Goal: Task Accomplishment & Management: Use online tool/utility

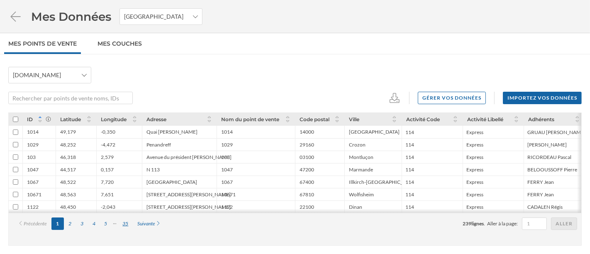
click at [121, 225] on div "35" at bounding box center [125, 224] width 15 height 12
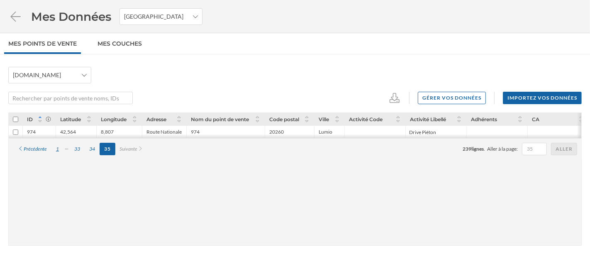
click at [59, 149] on div "1" at bounding box center [57, 149] width 12 height 12
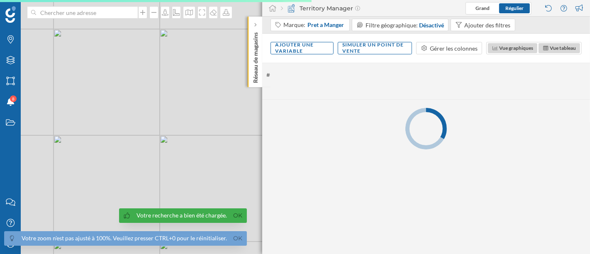
click at [240, 239] on link "Ok" at bounding box center [238, 239] width 13 height 10
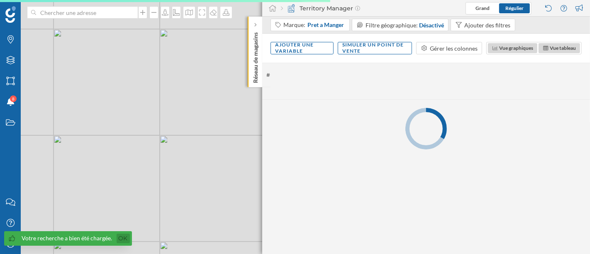
click at [125, 241] on link "Ok" at bounding box center [123, 239] width 13 height 10
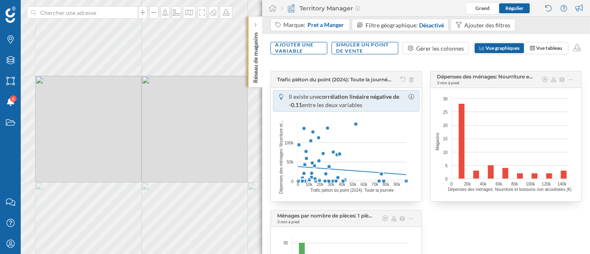
drag, startPoint x: 196, startPoint y: 100, endPoint x: 193, endPoint y: 131, distance: 30.4
click at [193, 131] on div "© Mapbox © OpenStreetMap Improve this map" at bounding box center [295, 127] width 590 height 254
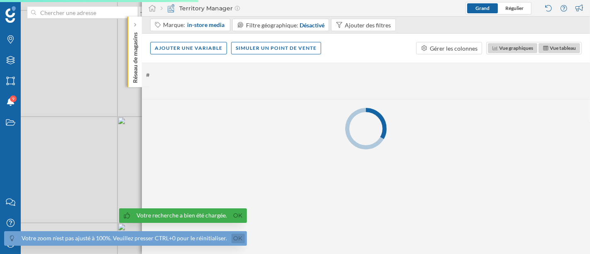
click at [236, 238] on link "Ok" at bounding box center [238, 239] width 13 height 10
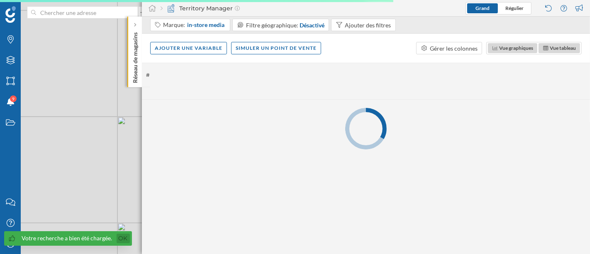
click at [120, 237] on link "Ok" at bounding box center [123, 239] width 13 height 10
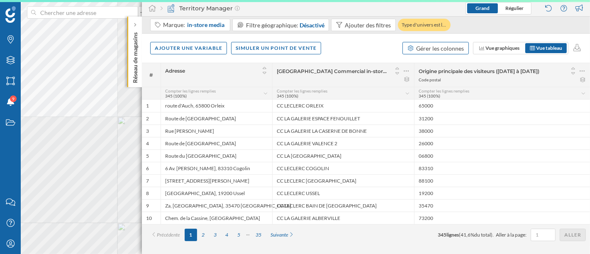
click at [459, 46] on div "Gérer les colonnes" at bounding box center [441, 48] width 48 height 9
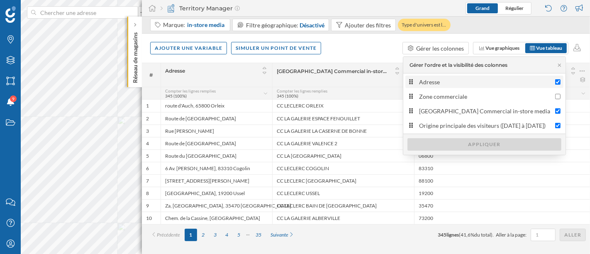
click at [437, 88] on label "Adresse" at bounding box center [485, 82] width 158 height 12
click at [556, 85] on input "Adresse" at bounding box center [558, 81] width 5 height 5
checkbox input "false"
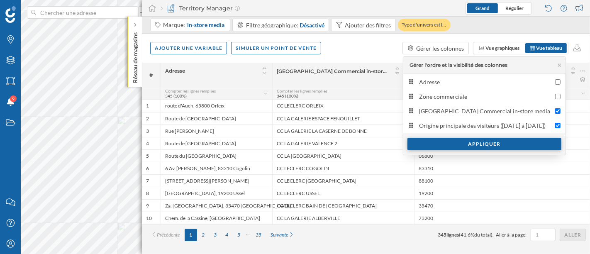
click at [449, 144] on div "Appliquer" at bounding box center [485, 144] width 154 height 12
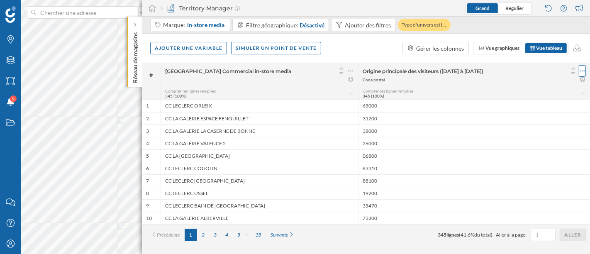
click at [581, 69] on icon at bounding box center [582, 71] width 5 height 8
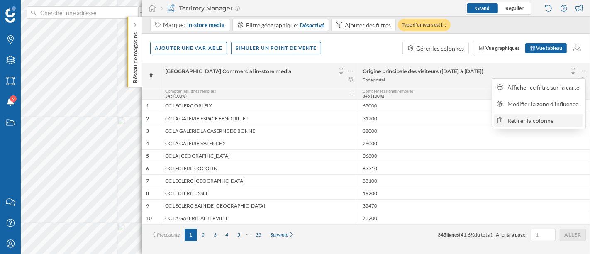
click at [538, 121] on div "Retirer la colonne" at bounding box center [544, 120] width 73 height 9
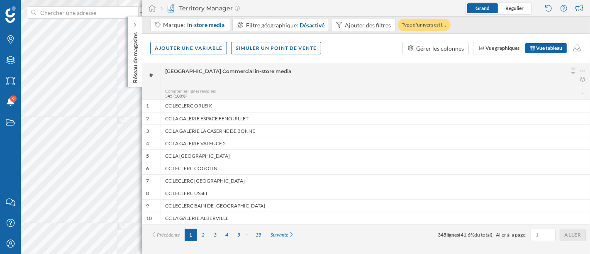
drag, startPoint x: 560, startPoint y: 4, endPoint x: 374, endPoint y: 65, distance: 195.8
click at [377, 65] on div "Nom du Centre Commercial in-store media" at bounding box center [375, 71] width 421 height 12
click at [10, 119] on icon "Travail" at bounding box center [10, 122] width 10 height 8
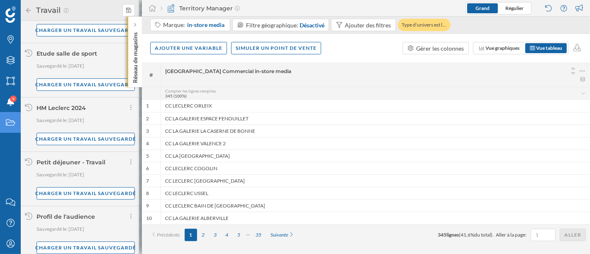
scroll to position [267, 0]
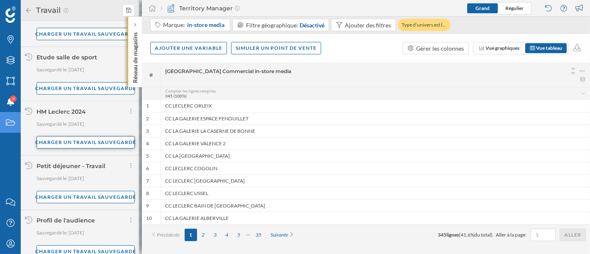
click at [92, 139] on div "Charger un travail sauvegardé" at bounding box center [86, 142] width 98 height 12
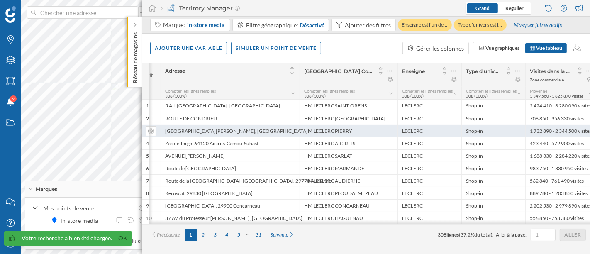
scroll to position [0, 7]
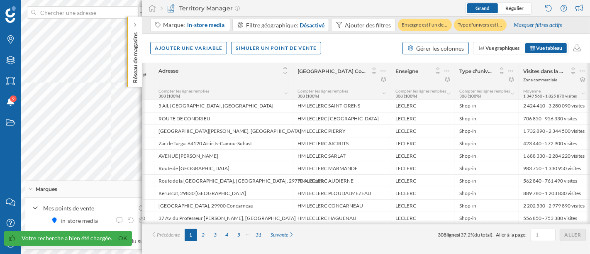
click at [436, 48] on div "Gérer les colonnes" at bounding box center [441, 48] width 48 height 9
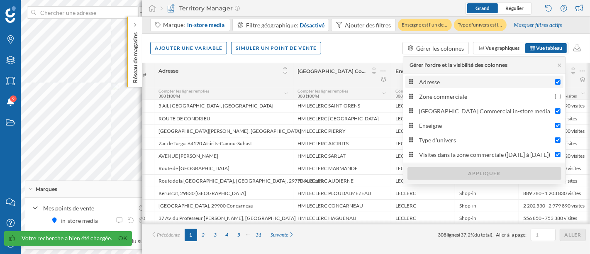
click at [438, 83] on div "Adresse" at bounding box center [485, 82] width 132 height 9
click at [556, 83] on input "Adresse" at bounding box center [558, 81] width 5 height 5
checkbox input "false"
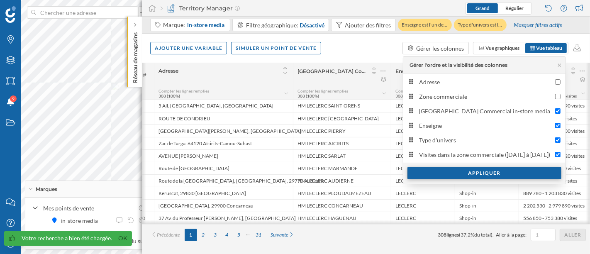
click at [484, 171] on div "Appliquer" at bounding box center [485, 173] width 154 height 12
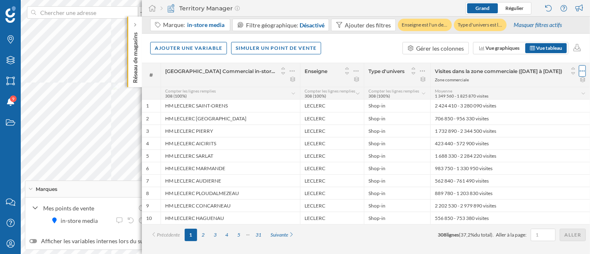
click at [585, 73] on icon at bounding box center [582, 71] width 5 height 8
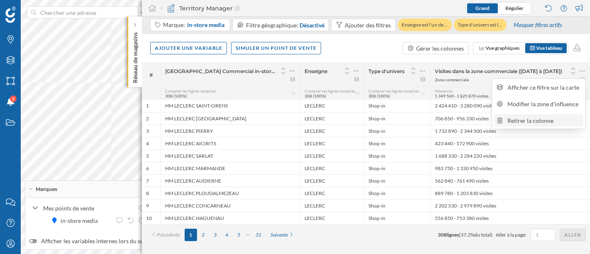
click at [520, 119] on div "Retirer la colonne" at bounding box center [544, 120] width 73 height 9
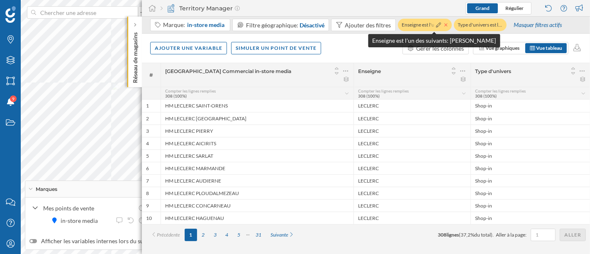
click at [446, 24] on icon at bounding box center [446, 24] width 3 height 5
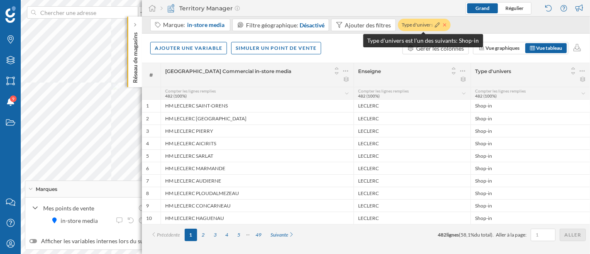
click at [443, 24] on icon at bounding box center [444, 24] width 3 height 5
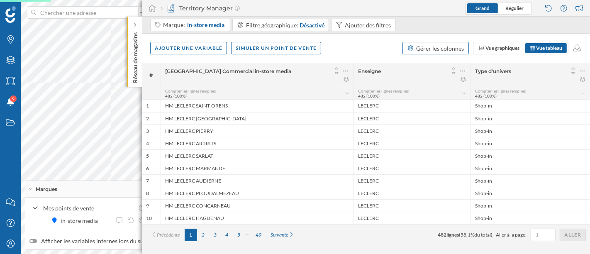
click at [433, 46] on div "Gérer les colonnes" at bounding box center [441, 48] width 48 height 9
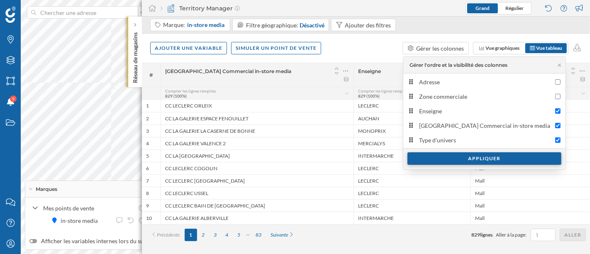
click at [458, 155] on div "Appliquer" at bounding box center [485, 158] width 154 height 12
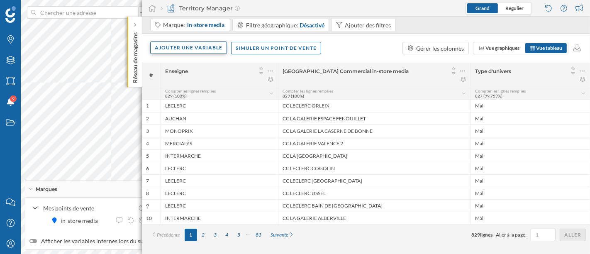
click at [186, 47] on div "Ajouter une variable" at bounding box center [188, 48] width 77 height 12
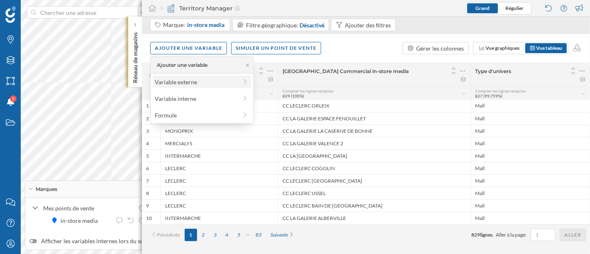
click at [191, 79] on div "Variable externe" at bounding box center [196, 82] width 83 height 9
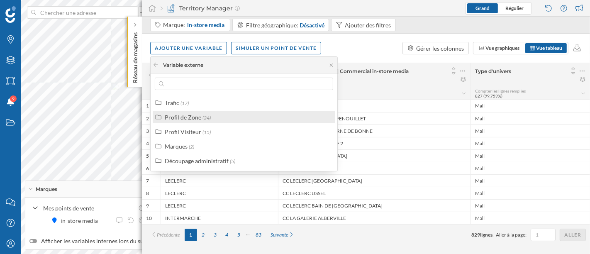
click at [187, 120] on div "Profil de Zone" at bounding box center [183, 117] width 37 height 7
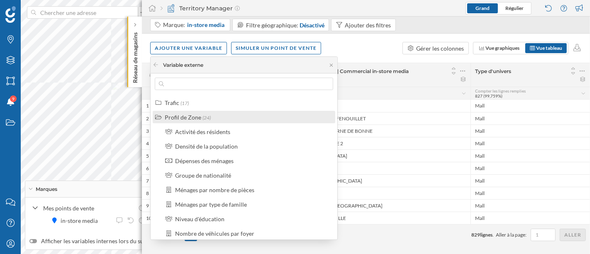
click at [187, 120] on div "Profil de Zone" at bounding box center [183, 117] width 37 height 7
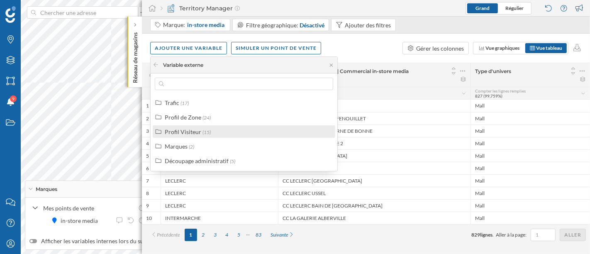
click at [189, 128] on div "Profil Visiteur" at bounding box center [183, 131] width 37 height 7
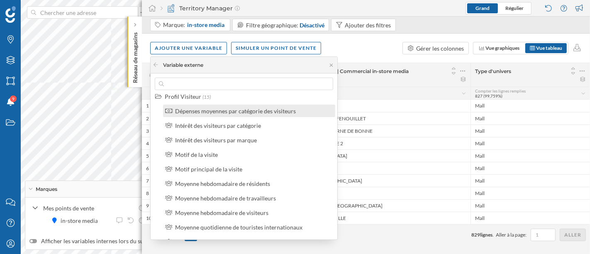
scroll to position [46, 0]
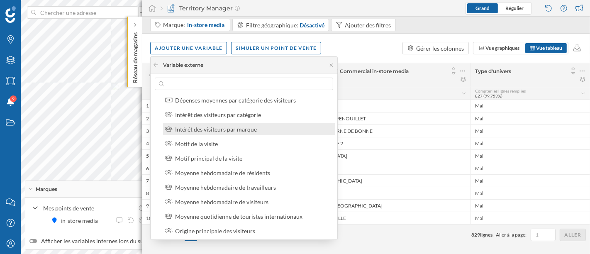
click at [206, 132] on div "Intérêt des visiteurs par marque" at bounding box center [216, 129] width 82 height 7
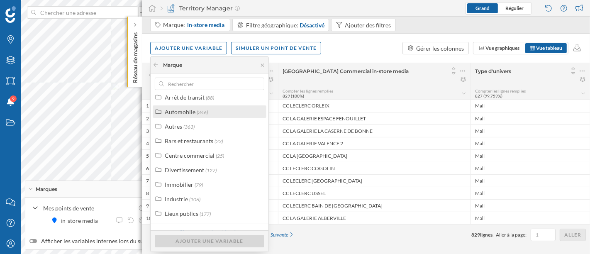
scroll to position [29, 0]
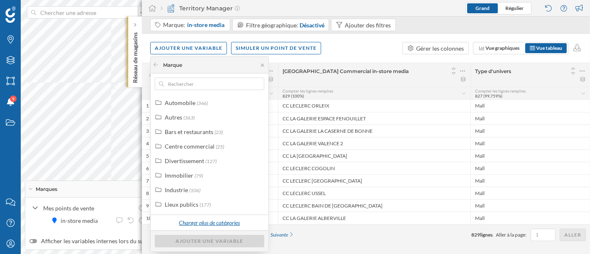
click at [200, 218] on div "Charger plus de catégories" at bounding box center [209, 223] width 71 height 12
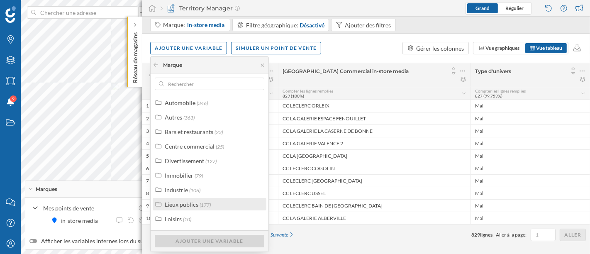
click at [200, 204] on span "(177)" at bounding box center [205, 205] width 11 height 6
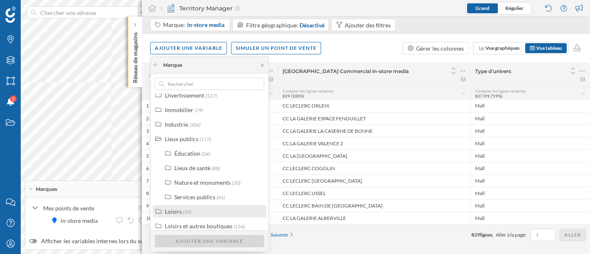
scroll to position [121, 0]
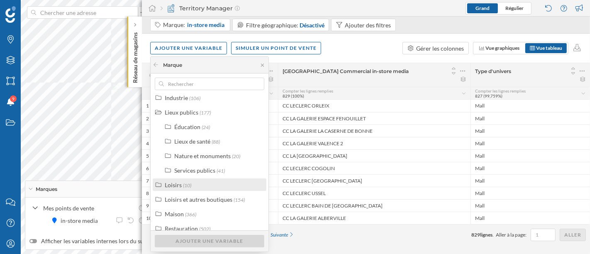
click at [197, 181] on div "Loisirs (10)" at bounding box center [213, 185] width 97 height 9
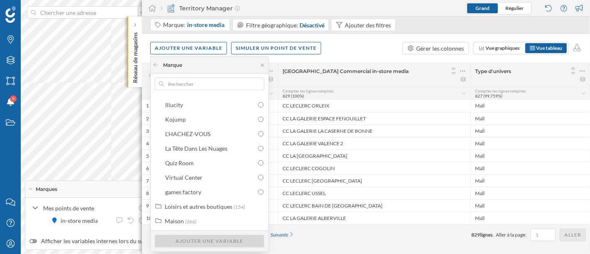
scroll to position [306, 0]
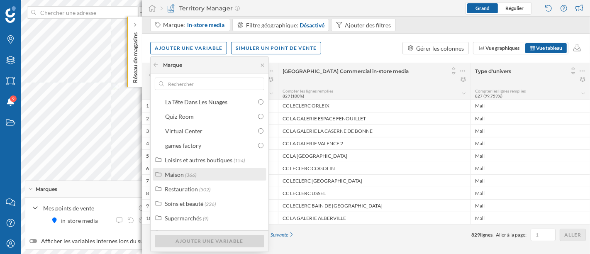
click at [193, 173] on span "(366)" at bounding box center [190, 175] width 11 height 6
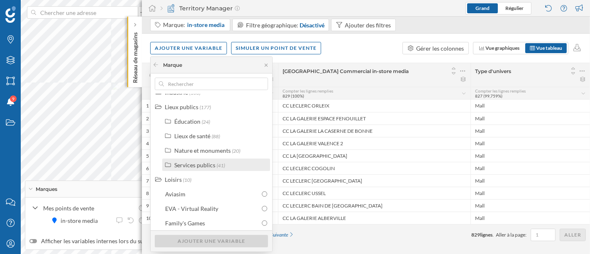
scroll to position [113, 0]
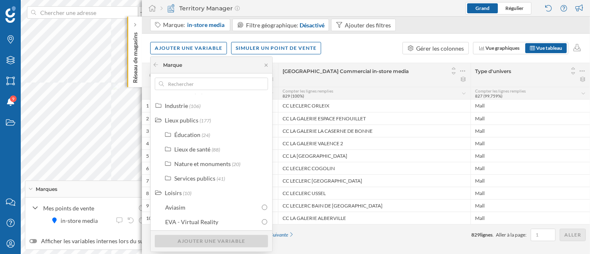
click at [268, 68] on div "Marque" at bounding box center [212, 65] width 122 height 17
click at [264, 63] on icon at bounding box center [266, 65] width 6 height 5
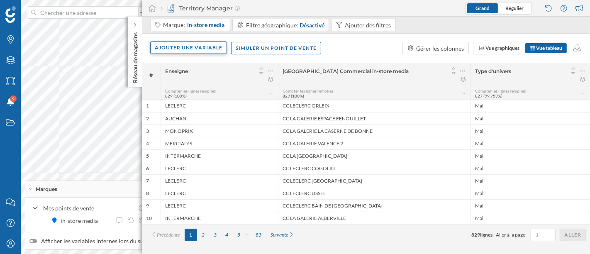
click at [190, 53] on div "Ajouter une variable" at bounding box center [188, 48] width 77 height 12
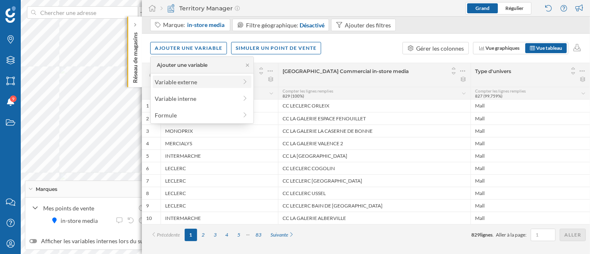
click at [184, 80] on div "Variable externe" at bounding box center [196, 82] width 83 height 9
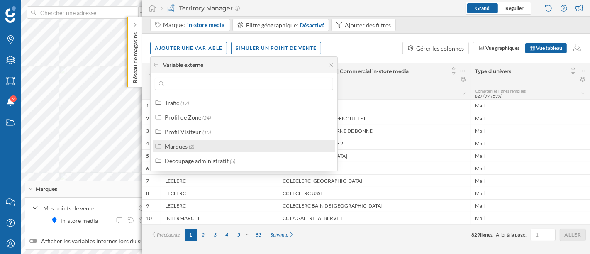
click at [198, 145] on div "Marques (2)" at bounding box center [248, 146] width 166 height 9
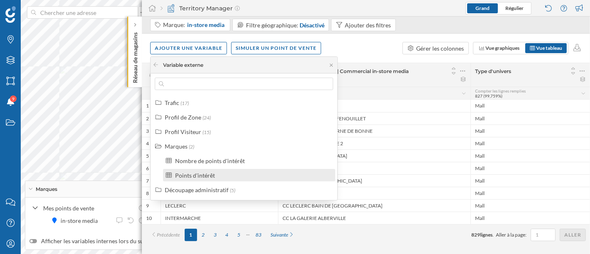
click at [202, 176] on div "Points d'intérêt" at bounding box center [195, 175] width 40 height 7
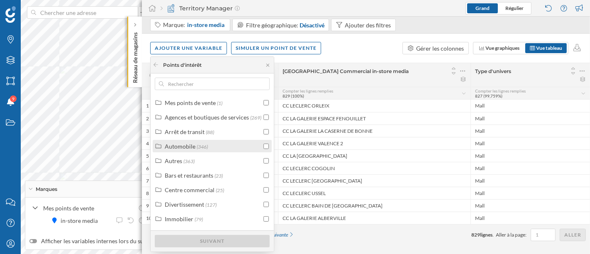
click at [197, 144] on span "(346)" at bounding box center [202, 147] width 11 height 6
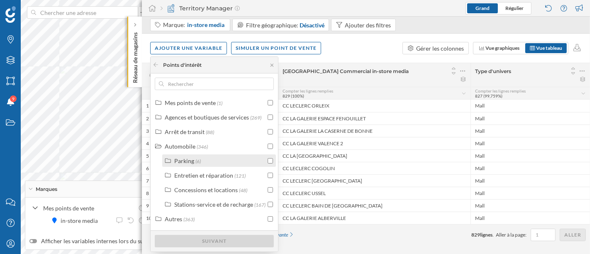
click at [193, 165] on div "Parking (6)" at bounding box center [219, 160] width 114 height 12
click at [193, 159] on div "Parking" at bounding box center [184, 160] width 20 height 7
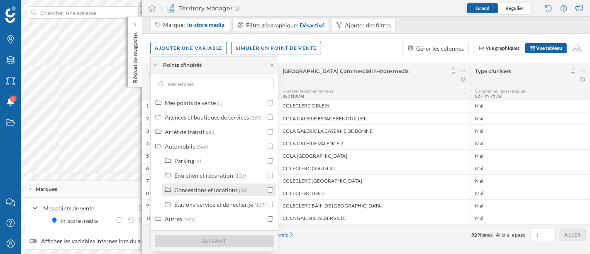
click at [197, 190] on div "Concessions et locations" at bounding box center [206, 189] width 64 height 7
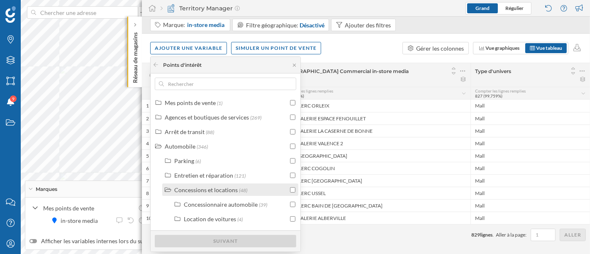
click at [197, 190] on div "Concessions et locations" at bounding box center [206, 189] width 64 height 7
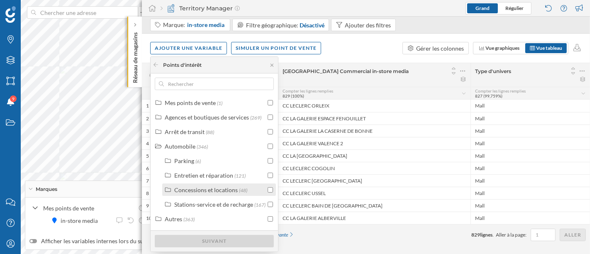
click at [197, 190] on div "Concessions et locations" at bounding box center [206, 189] width 64 height 7
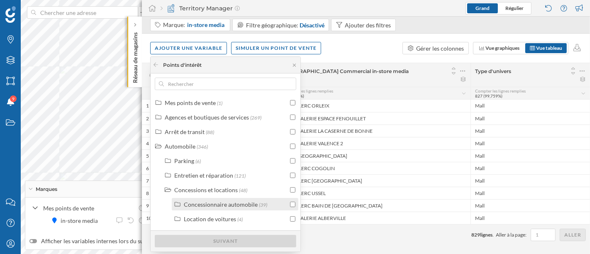
click at [208, 203] on div "Concessionnaire automobile" at bounding box center [221, 204] width 74 height 7
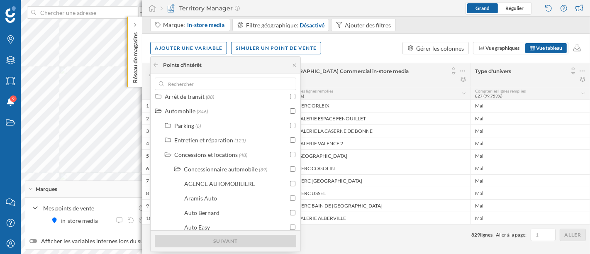
scroll to position [46, 0]
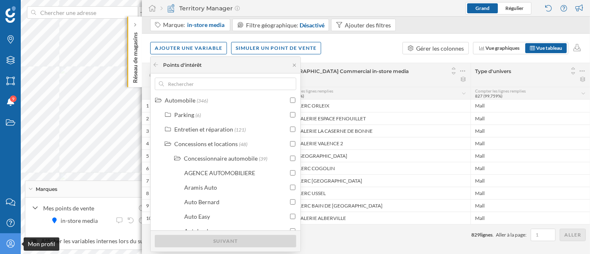
click at [1, 247] on div "Mon profil" at bounding box center [10, 243] width 21 height 21
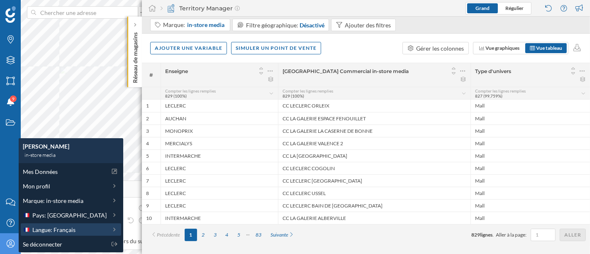
click at [66, 225] on span "Langue: Français" at bounding box center [53, 229] width 43 height 9
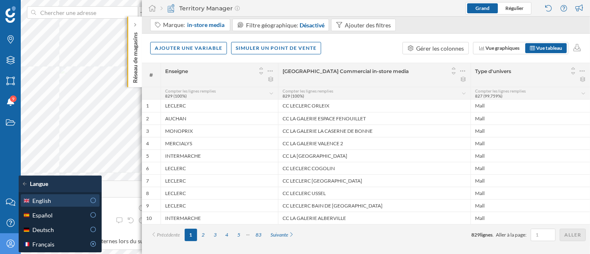
click at [77, 203] on div "English" at bounding box center [54, 200] width 63 height 9
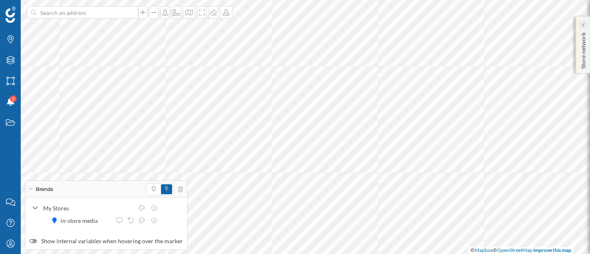
click at [582, 22] on icon at bounding box center [583, 25] width 2 height 8
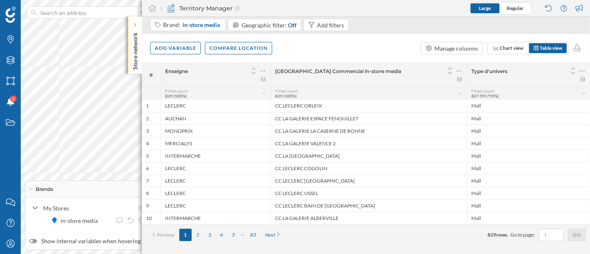
click at [160, 56] on div "Add variable Compare location Manage columns Chart view Table view" at bounding box center [366, 48] width 448 height 29
click at [163, 51] on div "Add variable" at bounding box center [175, 48] width 51 height 12
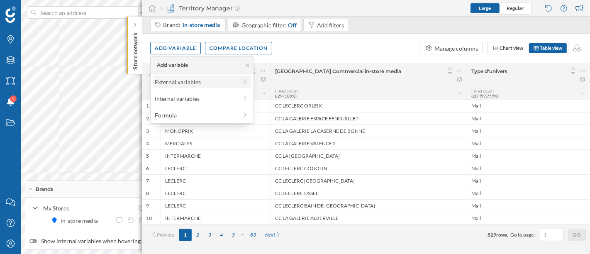
click at [190, 79] on div "External variables" at bounding box center [196, 82] width 83 height 9
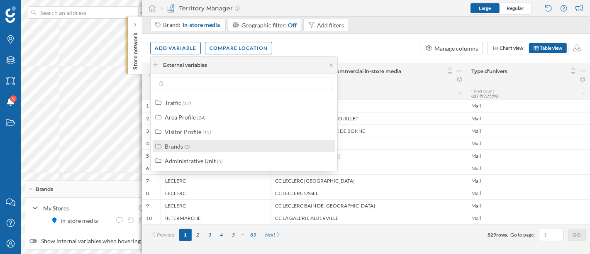
click at [183, 147] on label "Brands (2)" at bounding box center [177, 146] width 25 height 9
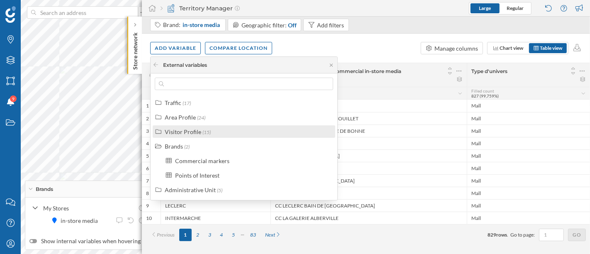
click at [190, 129] on div "Visitor Profile" at bounding box center [183, 131] width 37 height 7
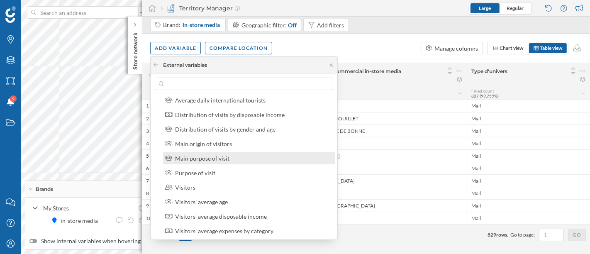
scroll to position [92, 0]
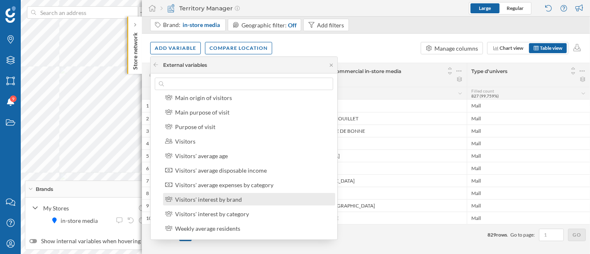
click at [222, 200] on div "Visitors' interest by brand" at bounding box center [208, 199] width 67 height 7
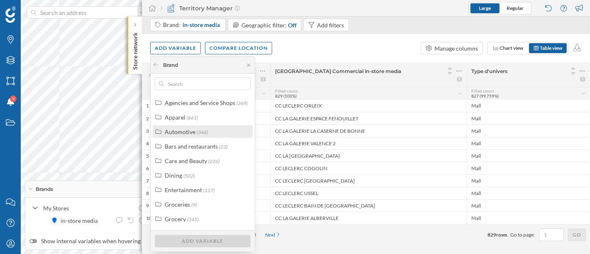
click at [188, 131] on div "Automotive" at bounding box center [180, 131] width 31 height 7
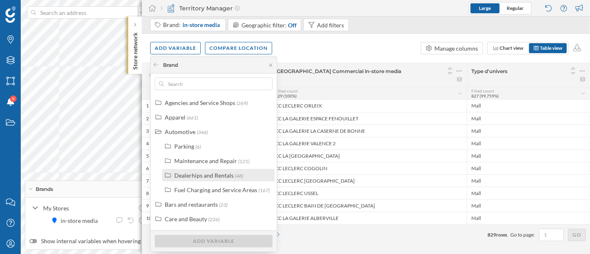
click at [201, 175] on div "Dealerhips and Rentals" at bounding box center [203, 175] width 59 height 7
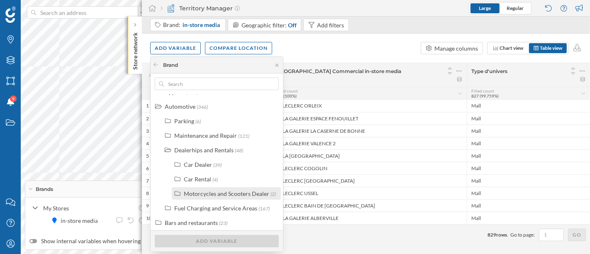
scroll to position [46, 0]
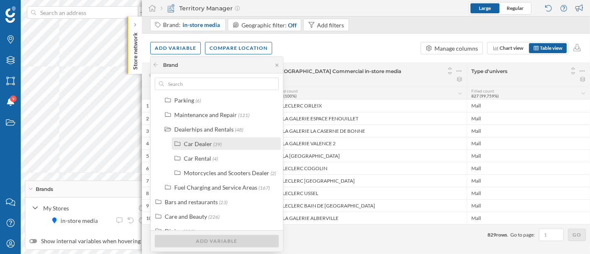
click at [201, 149] on div "Car Dealer (39)" at bounding box center [226, 143] width 109 height 12
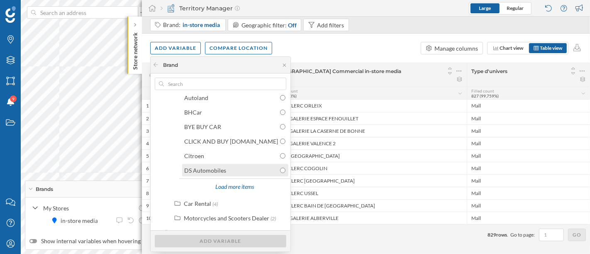
scroll to position [166, 0]
click at [231, 186] on div "Load more items" at bounding box center [234, 186] width 49 height 12
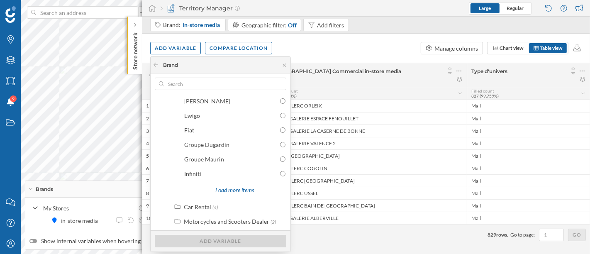
scroll to position [307, 0]
click at [223, 193] on div "Load more items" at bounding box center [234, 190] width 49 height 12
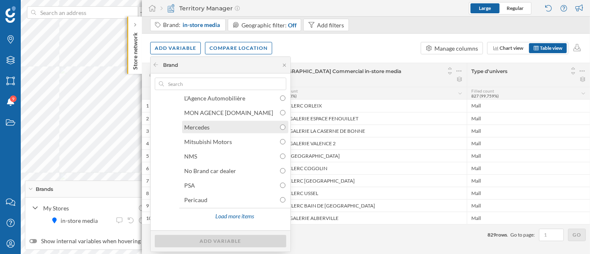
scroll to position [448, 0]
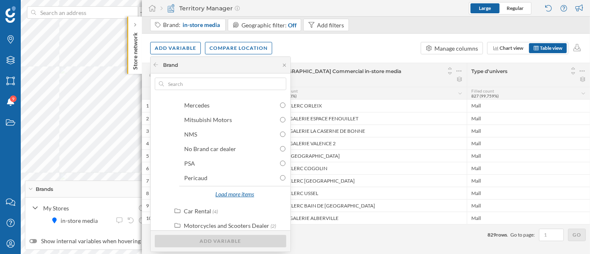
click at [223, 193] on div "Load more items" at bounding box center [234, 194] width 49 height 12
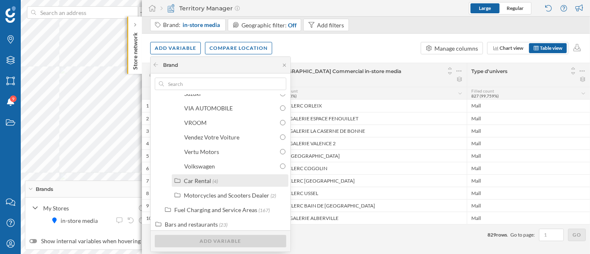
scroll to position [601, 0]
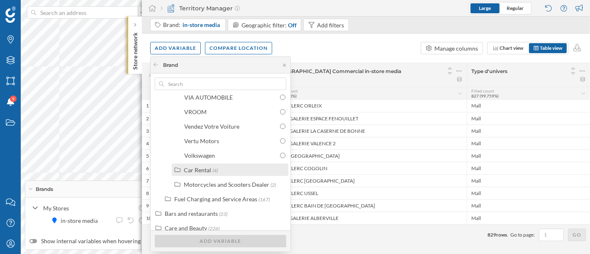
click at [200, 166] on label "Car Rental (4)" at bounding box center [201, 170] width 34 height 9
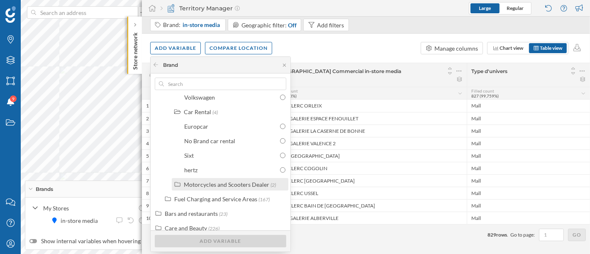
scroll to position [647, 0]
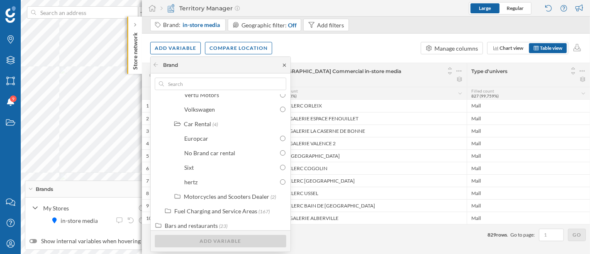
click at [281, 64] on icon at bounding box center [284, 65] width 6 height 5
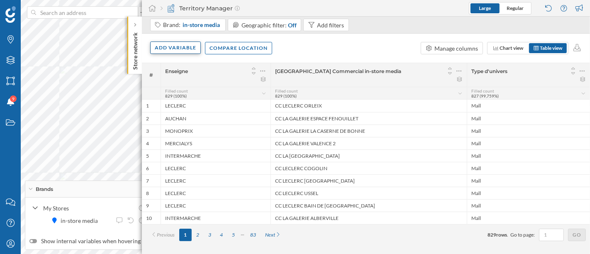
click at [157, 49] on div "Add variable" at bounding box center [175, 48] width 51 height 12
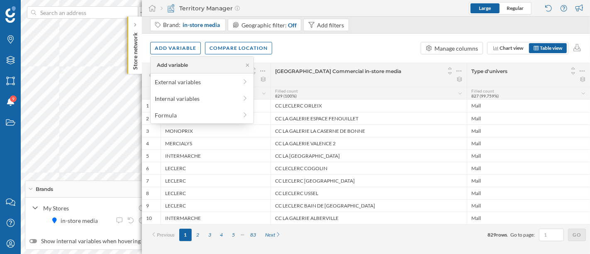
click at [374, 50] on div "Add variable Compare location Manage columns Chart view Table view" at bounding box center [366, 48] width 448 height 29
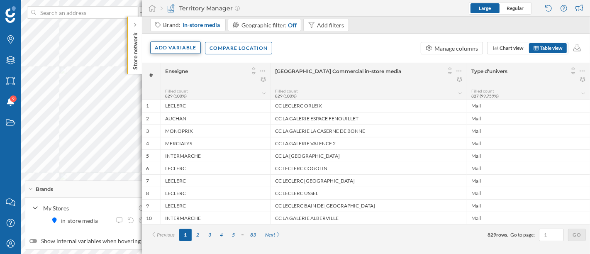
click at [185, 44] on div "Add variable" at bounding box center [175, 48] width 51 height 12
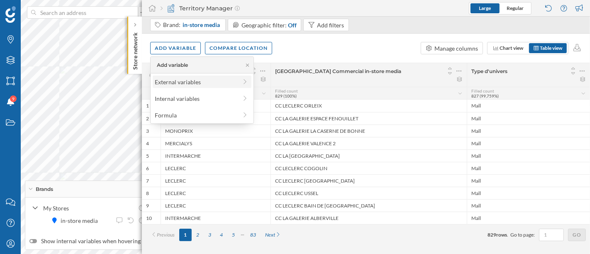
click at [186, 80] on div "External variables" at bounding box center [196, 82] width 83 height 9
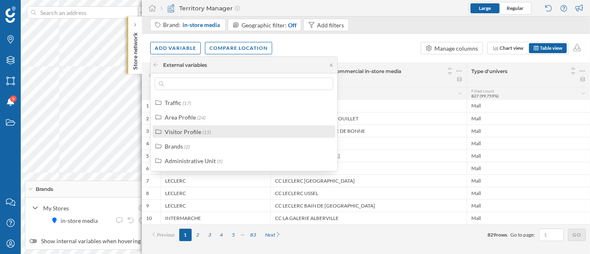
click at [190, 132] on div "Visitor Profile" at bounding box center [183, 131] width 37 height 7
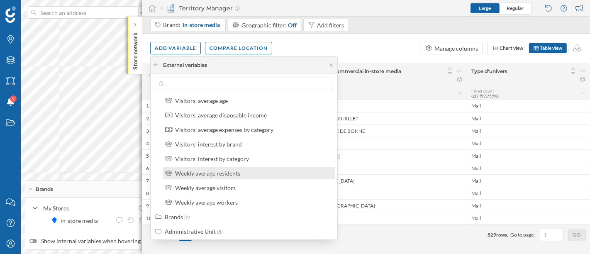
scroll to position [149, 0]
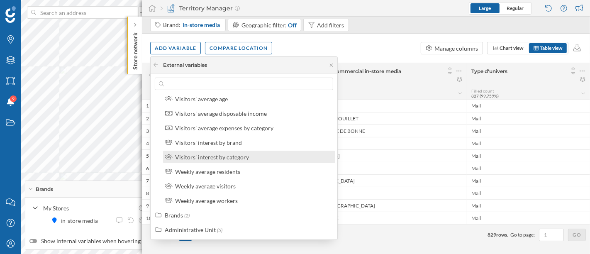
click at [237, 157] on div "Visitors' interest by category" at bounding box center [212, 157] width 74 height 7
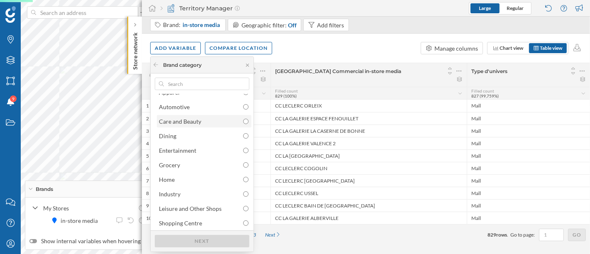
scroll to position [0, 0]
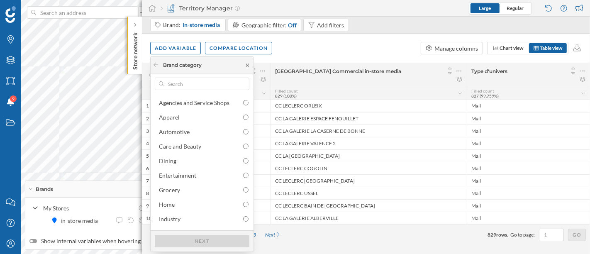
click at [248, 66] on icon at bounding box center [247, 65] width 3 height 3
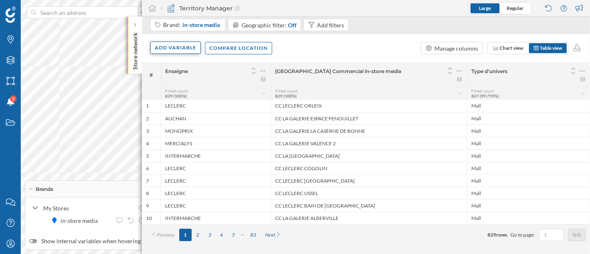
click at [194, 45] on div "Add variable" at bounding box center [175, 48] width 51 height 12
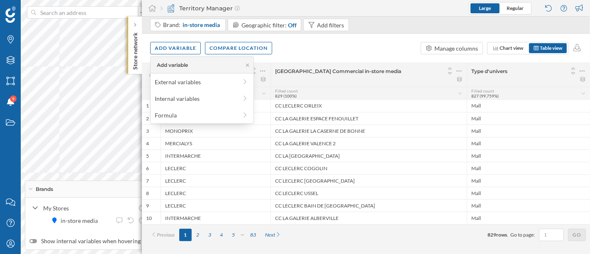
click at [290, 57] on div "Add variable Compare location Manage columns Chart view Table view" at bounding box center [366, 48] width 448 height 29
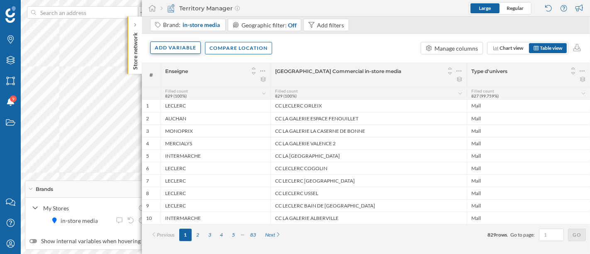
click at [185, 42] on div "Add variable" at bounding box center [175, 48] width 51 height 12
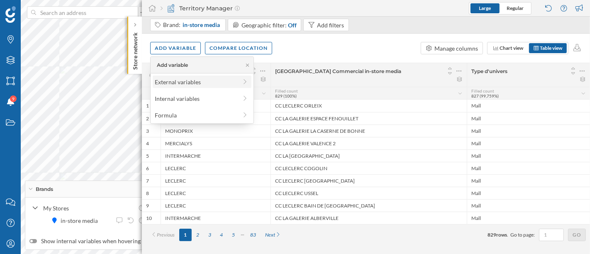
click at [187, 78] on div "External variables" at bounding box center [196, 82] width 83 height 9
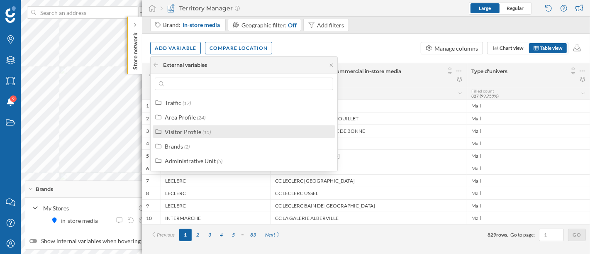
click at [225, 129] on div "Visitor Profile (15)" at bounding box center [248, 131] width 166 height 9
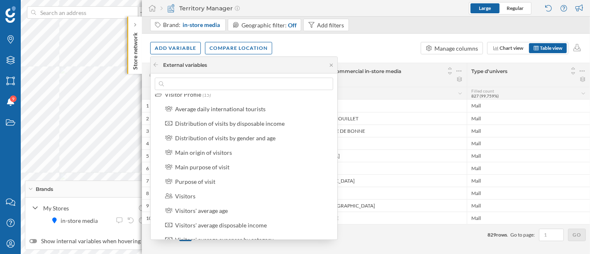
scroll to position [32, 0]
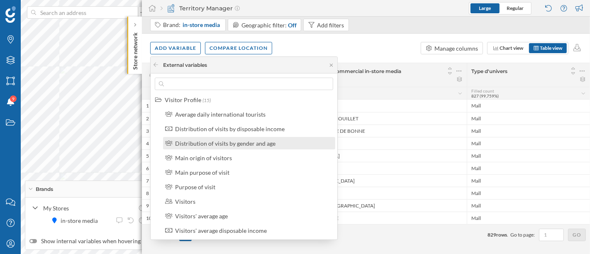
click at [273, 144] on div "Distribution of visits by gender and age" at bounding box center [225, 143] width 100 height 7
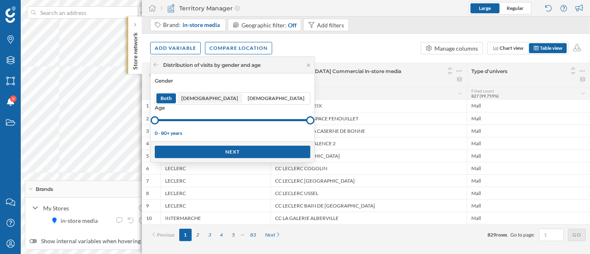
click at [218, 101] on span "Male" at bounding box center [209, 98] width 57 height 7
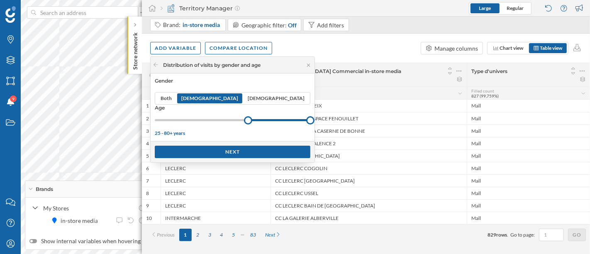
drag, startPoint x: 154, startPoint y: 120, endPoint x: 226, endPoint y: 122, distance: 72.3
click at [244, 122] on div at bounding box center [248, 120] width 8 height 8
drag, startPoint x: 274, startPoint y: 120, endPoint x: 253, endPoint y: 122, distance: 21.3
click at [279, 122] on div at bounding box center [283, 120] width 8 height 8
click at [225, 148] on div "Next" at bounding box center [233, 151] width 156 height 12
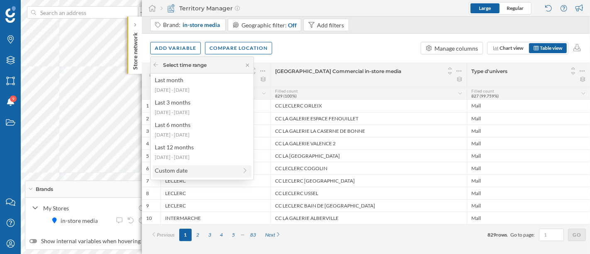
click at [226, 171] on div "Custom date" at bounding box center [196, 170] width 83 height 9
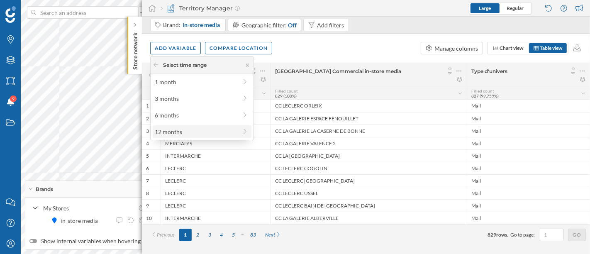
click at [208, 130] on div "12 months" at bounding box center [196, 131] width 83 height 9
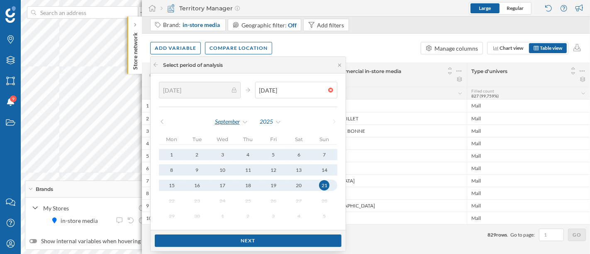
click at [239, 120] on div "September" at bounding box center [232, 121] width 34 height 12
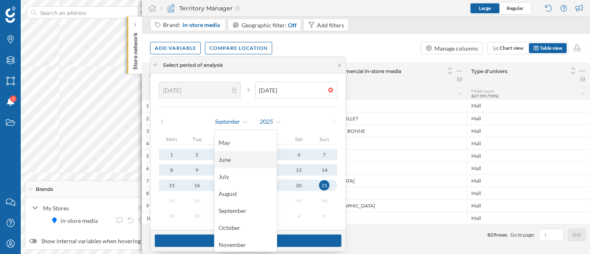
scroll to position [82, 0]
click at [242, 244] on div "December" at bounding box center [246, 243] width 54 height 9
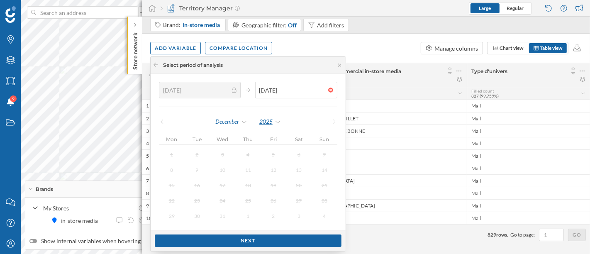
click at [273, 126] on div "2025" at bounding box center [270, 121] width 22 height 12
click at [280, 209] on div "2024" at bounding box center [291, 206] width 54 height 9
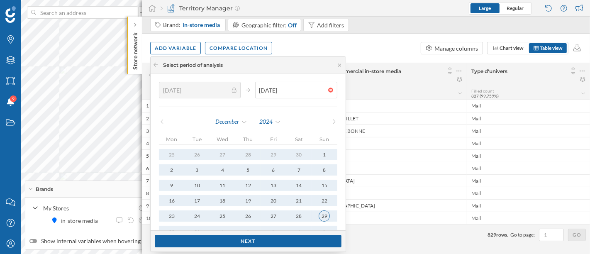
type input "01/01/2024"
type input "29/12/2024"
click at [327, 217] on div "29" at bounding box center [324, 215] width 11 height 11
click at [307, 242] on div "Next" at bounding box center [248, 241] width 187 height 12
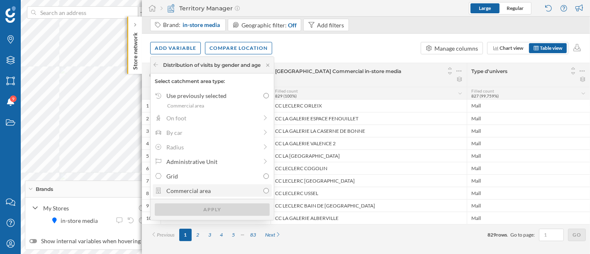
click at [228, 187] on div "Commercial area" at bounding box center [212, 190] width 93 height 9
click at [264, 188] on input "Commercial area" at bounding box center [266, 190] width 5 height 5
radio input "true"
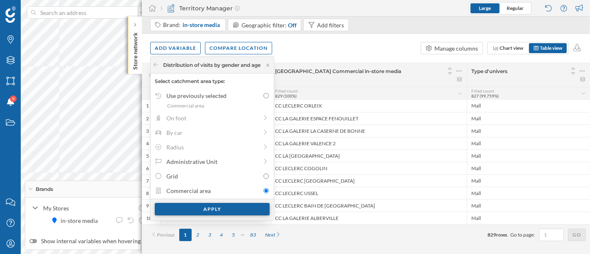
click at [226, 210] on div "Apply" at bounding box center [212, 209] width 115 height 12
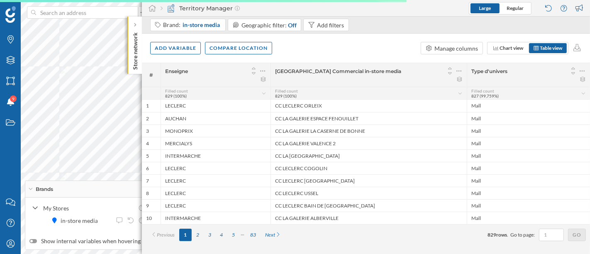
scroll to position [0, 0]
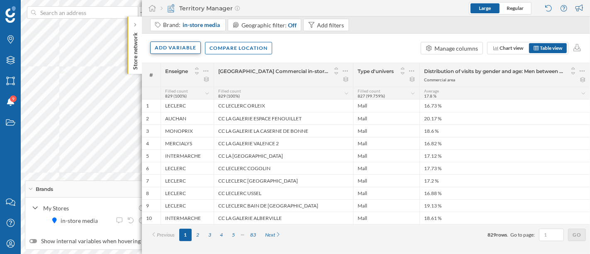
click at [180, 46] on div "Add variable" at bounding box center [175, 48] width 51 height 12
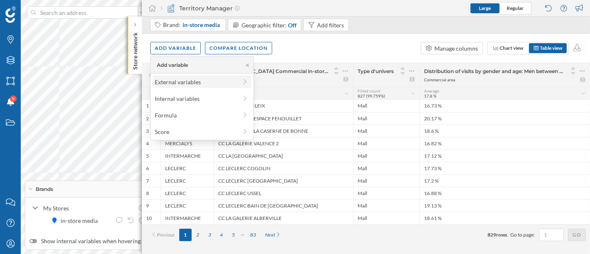
click at [192, 81] on div "External variables" at bounding box center [196, 82] width 83 height 9
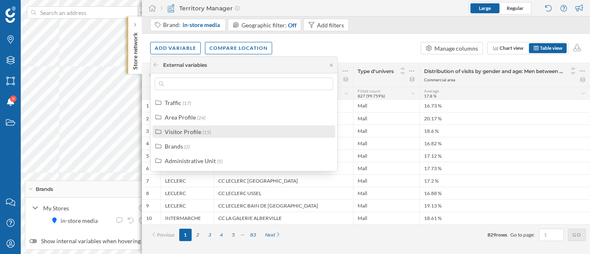
click at [206, 136] on div "Visitor Profile (15)" at bounding box center [244, 131] width 183 height 12
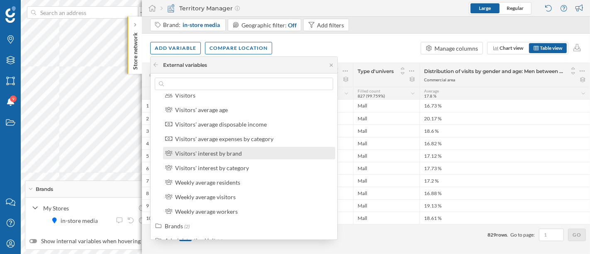
scroll to position [141, 0]
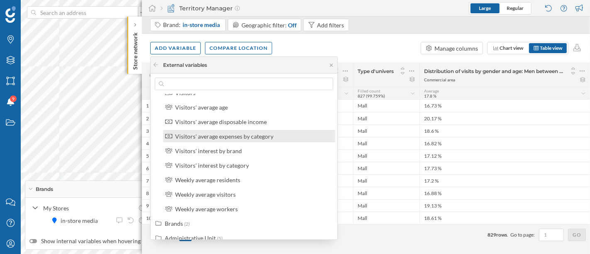
click at [267, 141] on div "Visitors' average expenses by category" at bounding box center [249, 136] width 172 height 12
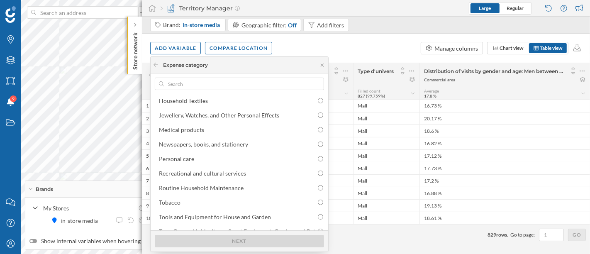
scroll to position [156, 0]
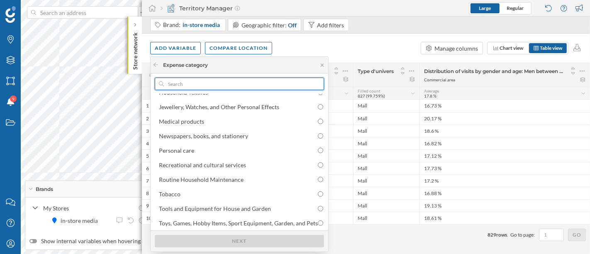
click at [224, 83] on input "text" at bounding box center [239, 84] width 151 height 12
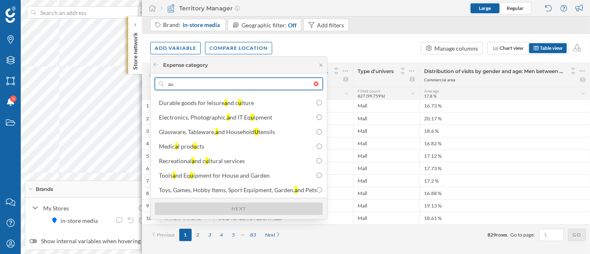
scroll to position [0, 0]
type input "auto"
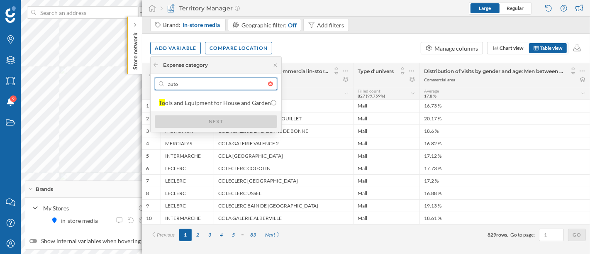
click at [224, 83] on input "auto" at bounding box center [216, 84] width 104 height 12
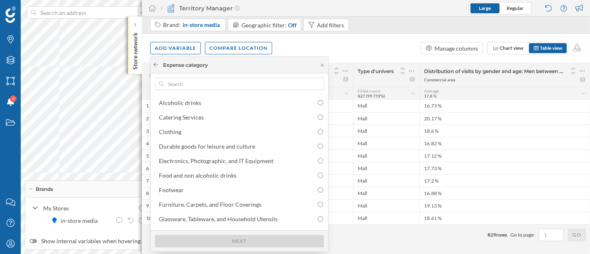
click at [156, 66] on icon at bounding box center [156, 64] width 6 height 5
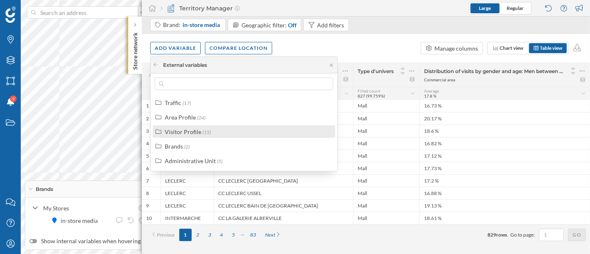
click at [209, 135] on label "Visitor Profile (15)" at bounding box center [188, 131] width 46 height 9
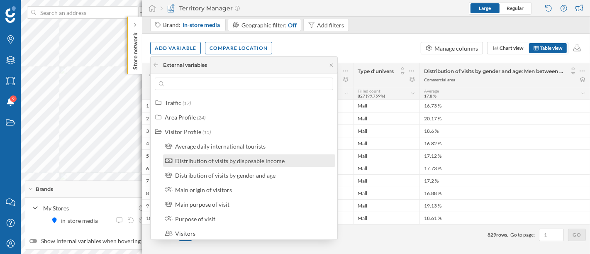
click at [233, 164] on label "Distribution of visits by disposable income" at bounding box center [230, 161] width 110 height 9
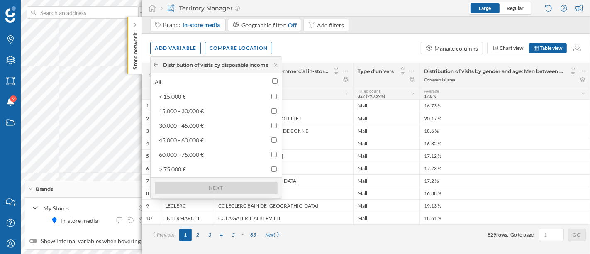
click at [154, 66] on icon at bounding box center [156, 64] width 6 height 5
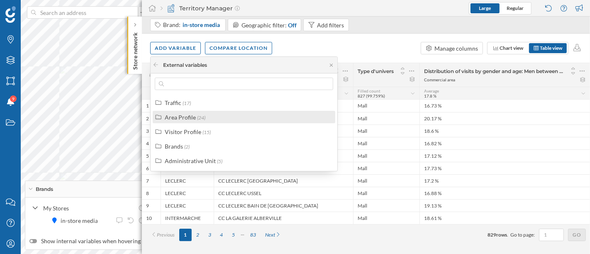
click at [195, 115] on label "Area Profile (24)" at bounding box center [185, 117] width 41 height 9
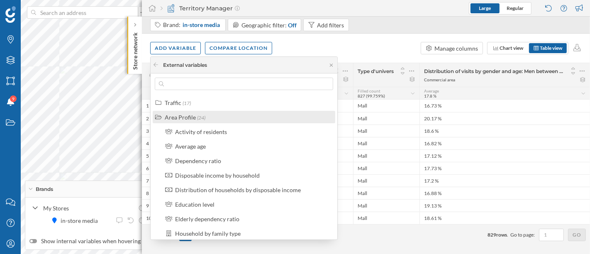
click at [205, 120] on div "Area Profile (24)" at bounding box center [248, 117] width 166 height 9
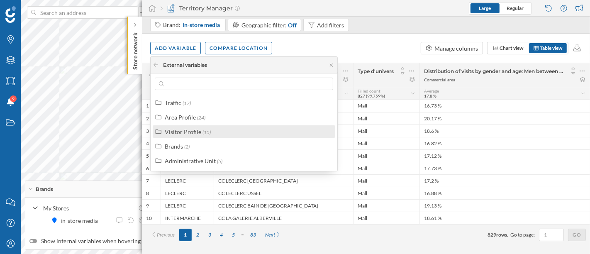
click at [204, 133] on span "(15)" at bounding box center [207, 132] width 8 height 6
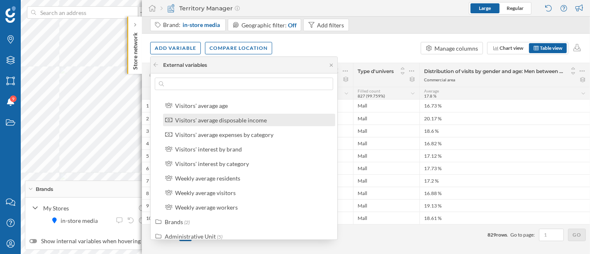
scroll to position [149, 0]
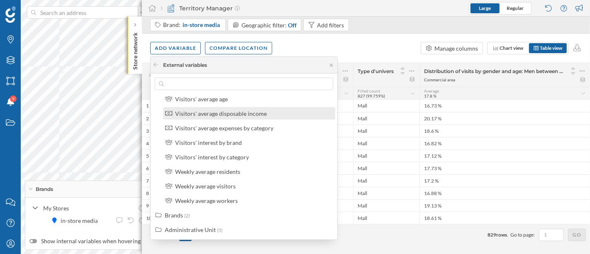
click at [235, 117] on label "Visitors' average disposable income" at bounding box center [221, 113] width 92 height 9
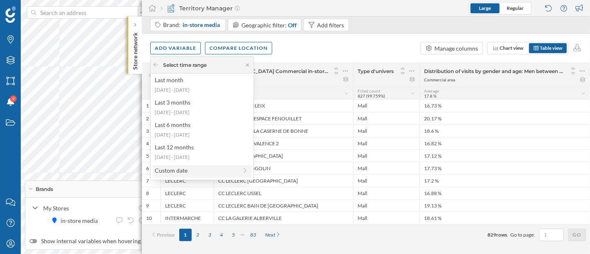
click at [212, 171] on div "Custom date" at bounding box center [196, 170] width 83 height 9
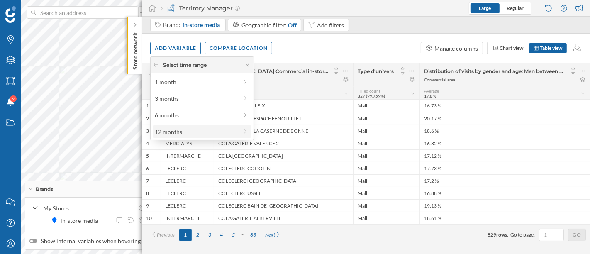
click at [207, 131] on div "12 months" at bounding box center [196, 131] width 83 height 9
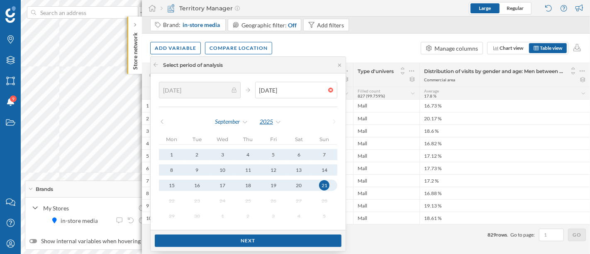
click at [281, 118] on div "2025" at bounding box center [270, 121] width 22 height 12
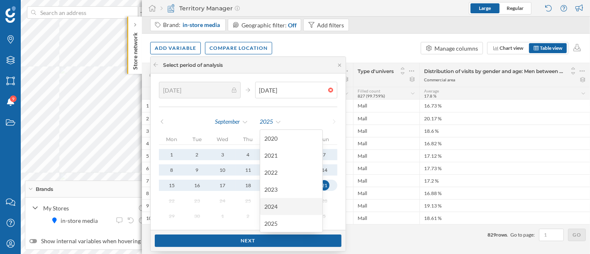
click at [277, 211] on div "2024" at bounding box center [291, 206] width 62 height 17
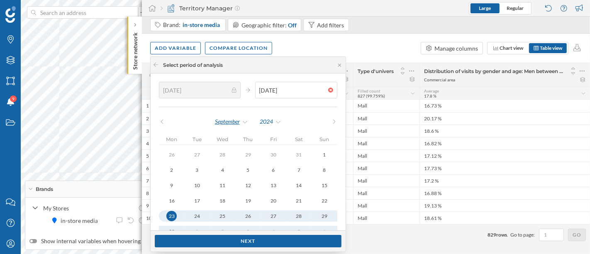
click at [237, 117] on div "September" at bounding box center [232, 121] width 34 height 12
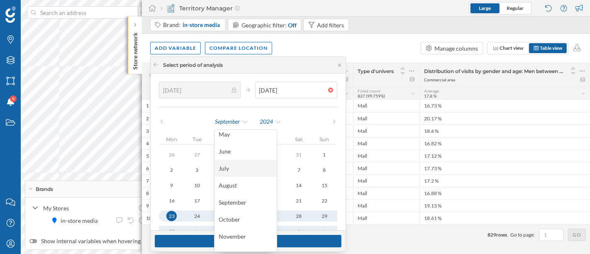
scroll to position [82, 0]
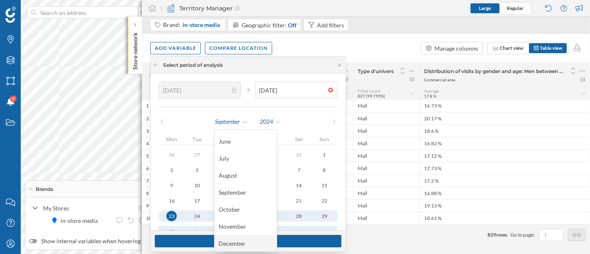
click at [246, 243] on div "December" at bounding box center [246, 243] width 54 height 9
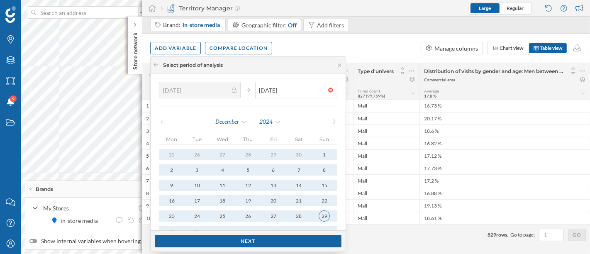
type input "01/01/2024"
type input "29/12/2024"
click at [332, 213] on button "29" at bounding box center [324, 215] width 25 height 11
click at [279, 242] on div "Next" at bounding box center [248, 241] width 187 height 12
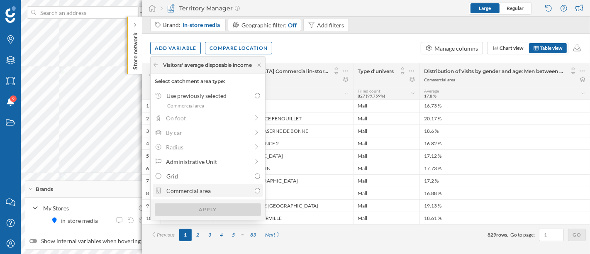
click at [199, 190] on div "Commercial area" at bounding box center [208, 190] width 84 height 9
click at [255, 190] on input "Commercial area" at bounding box center [257, 190] width 5 height 5
radio input "true"
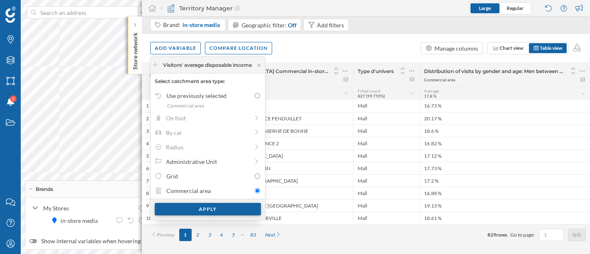
click at [207, 207] on div "Apply" at bounding box center [208, 209] width 106 height 12
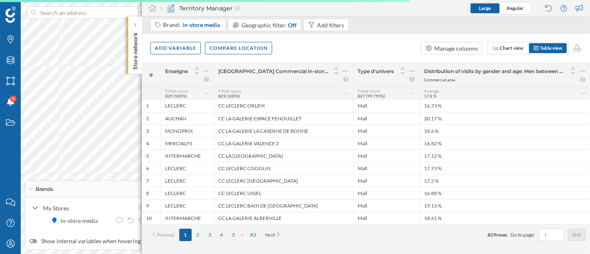
scroll to position [0, 0]
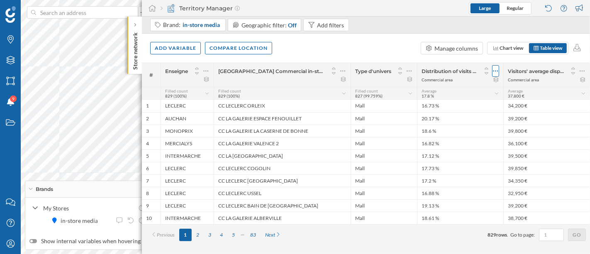
click at [496, 69] on icon at bounding box center [495, 71] width 5 height 8
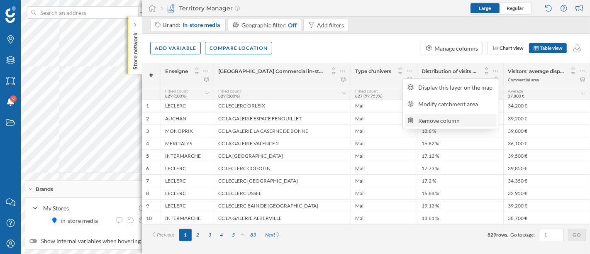
click at [456, 118] on div "Remove column" at bounding box center [457, 120] width 76 height 9
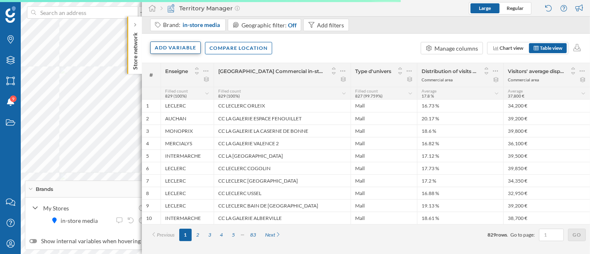
click at [184, 44] on div "Add variable" at bounding box center [175, 48] width 51 height 12
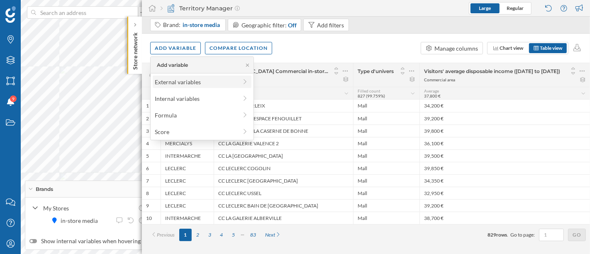
click at [185, 83] on div "External variables" at bounding box center [196, 82] width 83 height 9
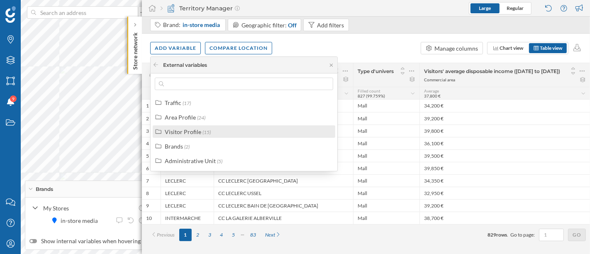
click at [217, 126] on div "Visitor Profile (15)" at bounding box center [244, 131] width 183 height 12
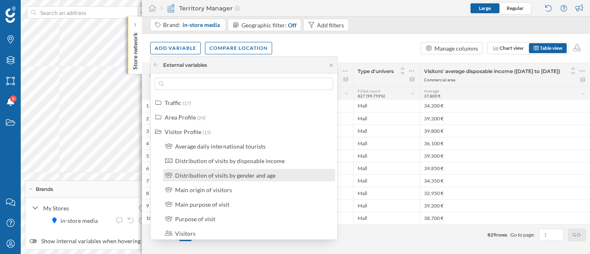
drag, startPoint x: 234, startPoint y: 139, endPoint x: 242, endPoint y: 178, distance: 39.1
click at [242, 178] on div "Average daily international tourists Distribution of visits by disposable incom…" at bounding box center [248, 248] width 177 height 216
click at [243, 178] on div "Distribution of visits by gender and age" at bounding box center [225, 175] width 100 height 7
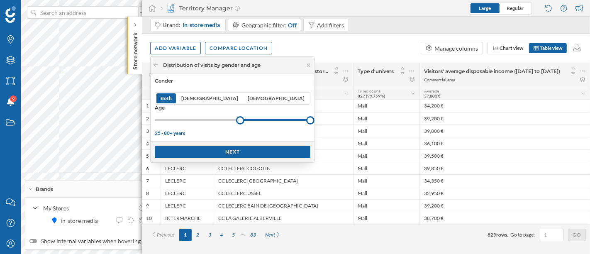
drag, startPoint x: 155, startPoint y: 120, endPoint x: 220, endPoint y: 125, distance: 64.9
click at [220, 125] on div "Gender Both Male Female Age 25 - 80+ years" at bounding box center [233, 107] width 164 height 68
drag, startPoint x: 272, startPoint y: 120, endPoint x: 243, endPoint y: 120, distance: 28.7
click at [266, 120] on div at bounding box center [270, 120] width 8 height 8
click at [211, 150] on div "Next" at bounding box center [233, 151] width 156 height 12
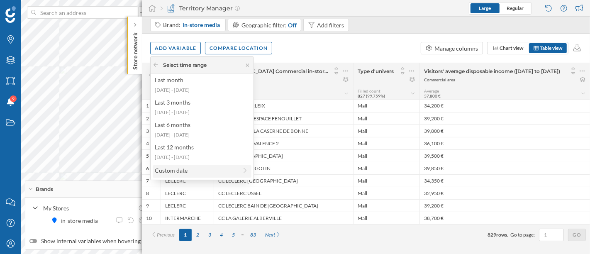
click at [200, 169] on div "Custom date" at bounding box center [196, 170] width 83 height 9
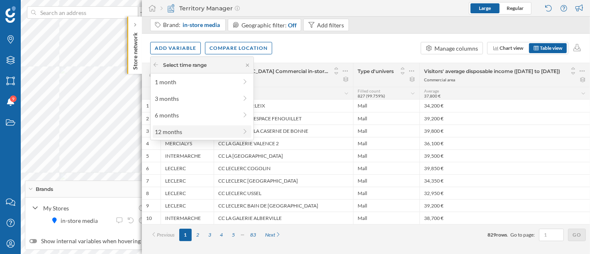
click at [189, 133] on div "12 months" at bounding box center [196, 131] width 83 height 9
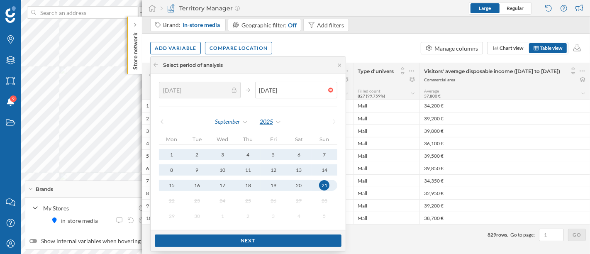
click at [262, 118] on div "2025" at bounding box center [270, 121] width 22 height 12
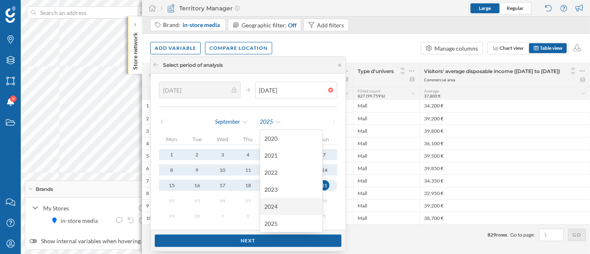
click at [275, 200] on div "2024" at bounding box center [291, 206] width 62 height 17
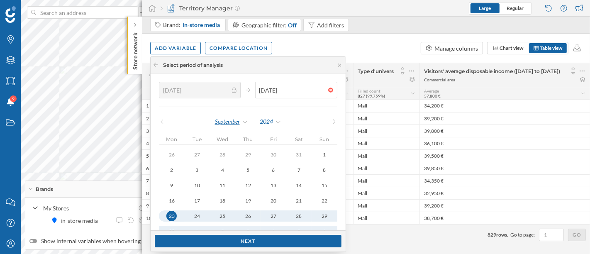
click at [236, 122] on div "September" at bounding box center [232, 121] width 34 height 12
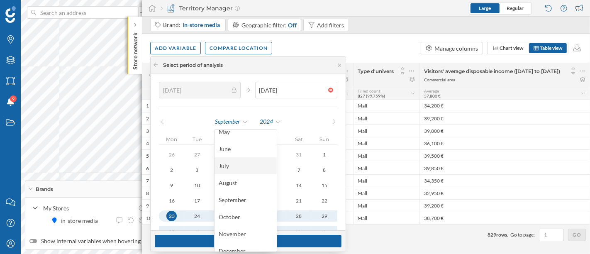
scroll to position [82, 0]
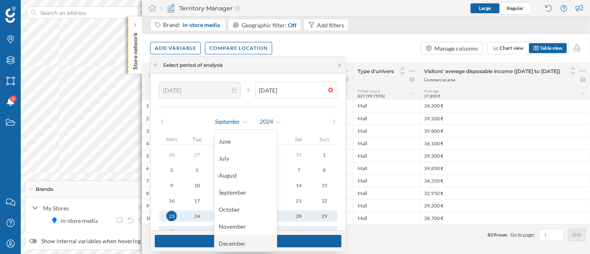
click at [236, 243] on div "December" at bounding box center [246, 243] width 54 height 9
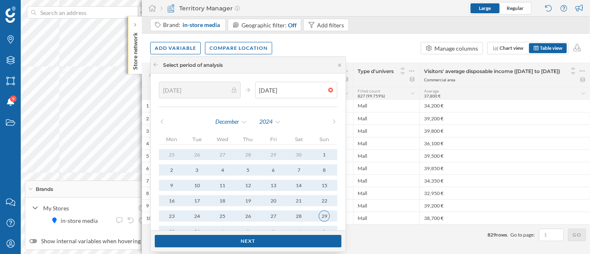
type input "01/01/2024"
type input "29/12/2024"
click at [319, 213] on button "29" at bounding box center [324, 215] width 25 height 11
click at [303, 237] on div "Next" at bounding box center [248, 241] width 187 height 12
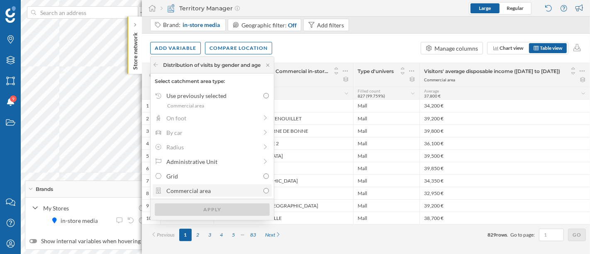
click at [244, 191] on div "Commercial area" at bounding box center [212, 190] width 93 height 9
click at [264, 191] on input "Commercial area" at bounding box center [266, 190] width 5 height 5
radio input "true"
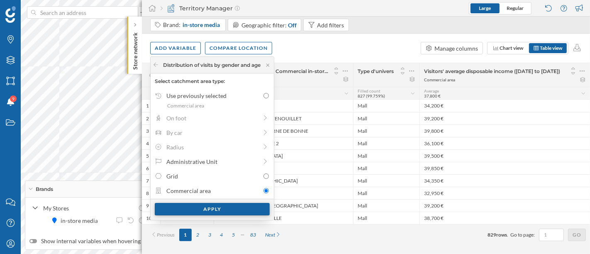
click at [244, 206] on div "Apply" at bounding box center [212, 209] width 115 height 12
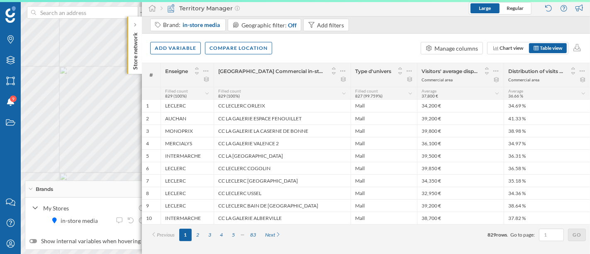
scroll to position [0, 0]
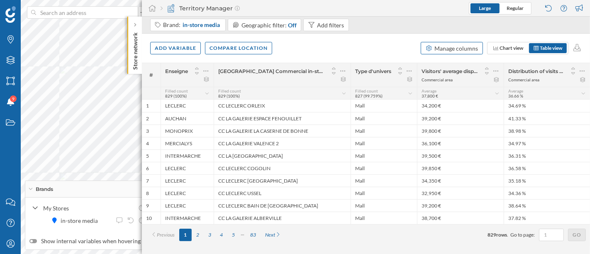
click at [469, 46] on div "Manage columns" at bounding box center [457, 48] width 44 height 9
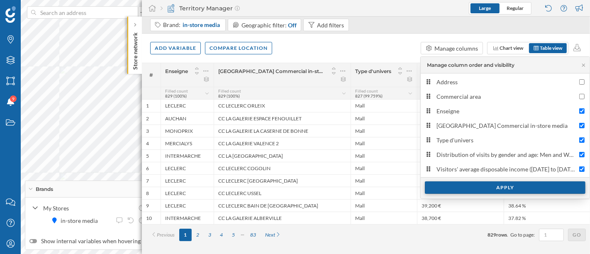
click at [445, 183] on div "Apply" at bounding box center [505, 187] width 161 height 12
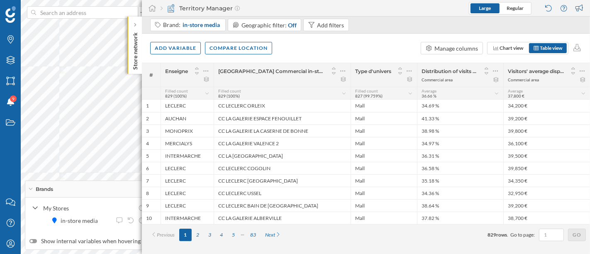
click at [392, 46] on div "Add variable Compare location Manage columns Chart view Table view" at bounding box center [366, 48] width 448 height 29
click at [171, 48] on div "Add variable" at bounding box center [175, 48] width 51 height 12
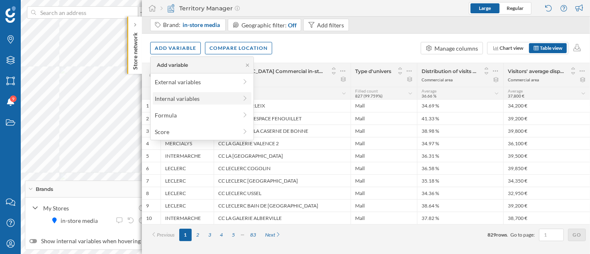
click at [187, 99] on div "Internal variables" at bounding box center [196, 98] width 83 height 9
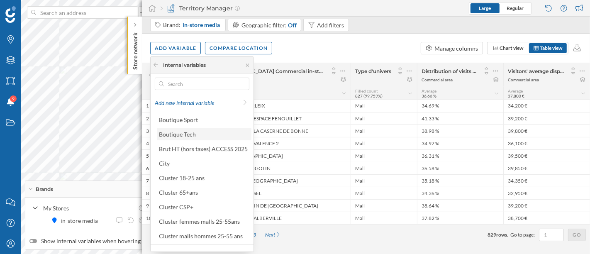
scroll to position [42, 0]
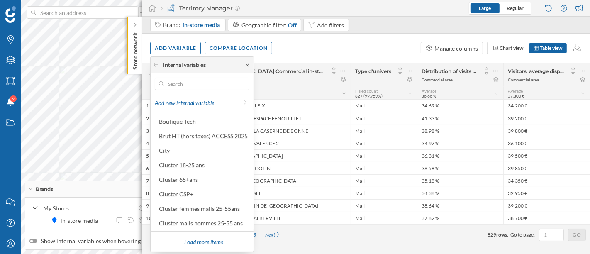
click at [247, 64] on icon at bounding box center [247, 65] width 3 height 3
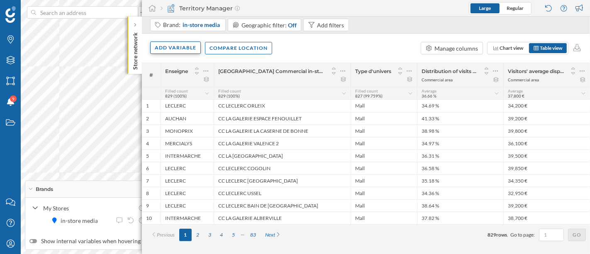
click at [188, 51] on div "Add variable" at bounding box center [175, 48] width 51 height 12
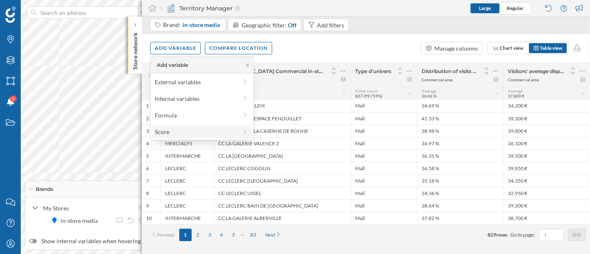
click at [218, 134] on div "Score" at bounding box center [196, 131] width 83 height 9
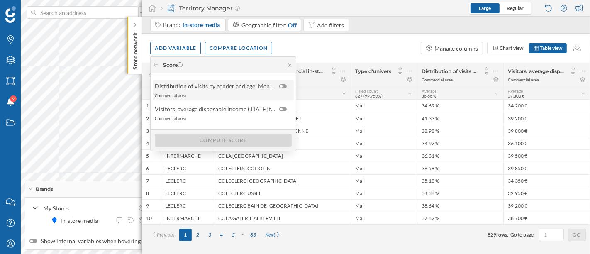
click at [258, 93] on div "Commercial area" at bounding box center [223, 96] width 136 height 6
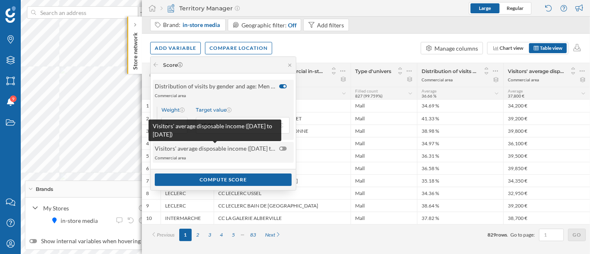
click at [269, 144] on span "Visitors' average disposable income (01/01/2024 to 29/12/2024)" at bounding box center [215, 148] width 120 height 9
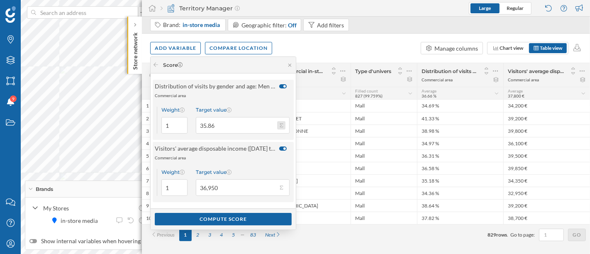
click at [282, 122] on button "Target value 35.86" at bounding box center [281, 125] width 8 height 8
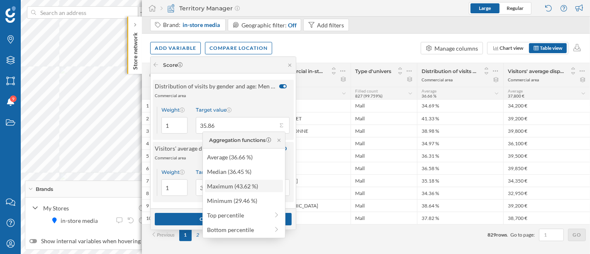
click at [238, 182] on div "Maximum (43.62 %)" at bounding box center [243, 186] width 73 height 9
type input "43.62"
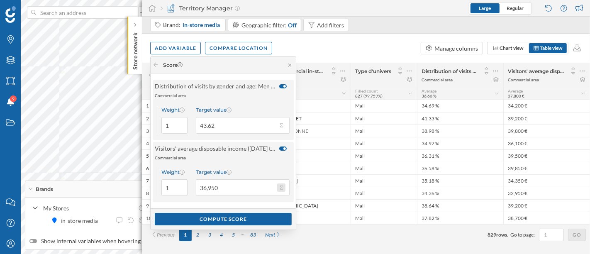
click at [284, 187] on button "Target value 36,950" at bounding box center [281, 188] width 8 height 8
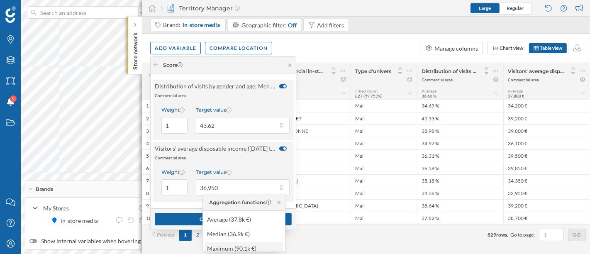
click at [253, 243] on div "Maximum (90.1k €)" at bounding box center [244, 248] width 78 height 12
type input "90,100"
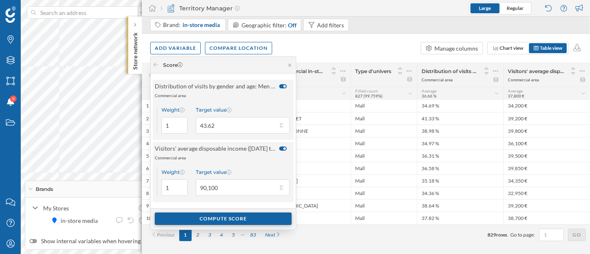
click at [243, 215] on div "Compute score" at bounding box center [223, 219] width 137 height 12
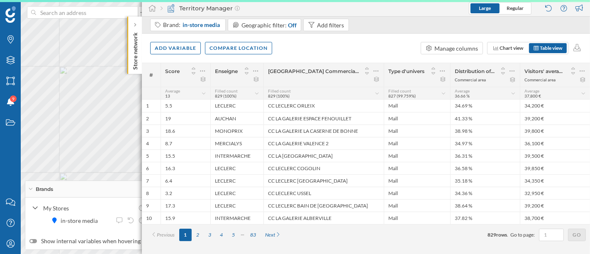
scroll to position [0, 0]
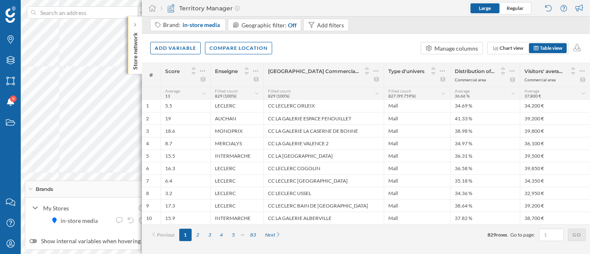
drag, startPoint x: 437, startPoint y: 44, endPoint x: 371, endPoint y: 43, distance: 65.6
click at [371, 43] on div "Add variable Compare location Manage columns Chart view Table view" at bounding box center [366, 48] width 448 height 29
click at [192, 67] on icon at bounding box center [193, 69] width 7 height 6
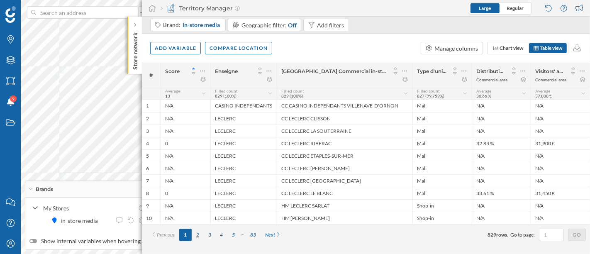
click at [197, 235] on div "2" at bounding box center [198, 235] width 12 height 12
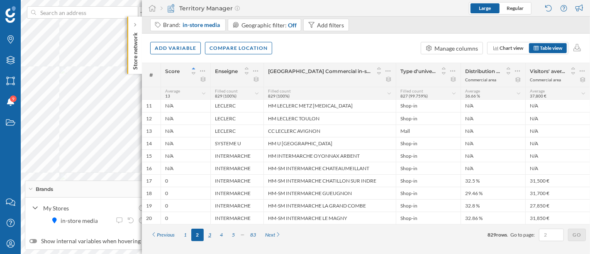
click at [208, 235] on div "3" at bounding box center [210, 235] width 12 height 12
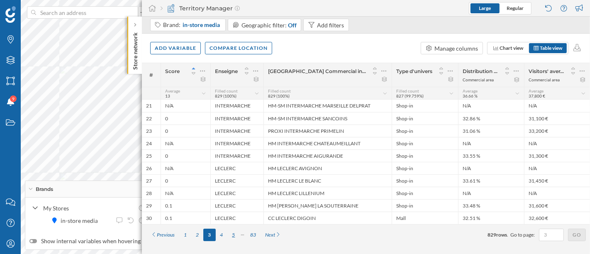
click at [232, 234] on div "5" at bounding box center [234, 235] width 12 height 12
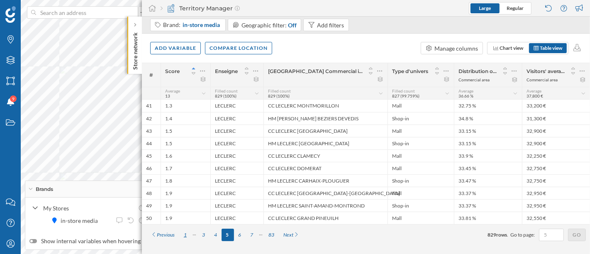
click at [184, 236] on div "1" at bounding box center [185, 235] width 12 height 12
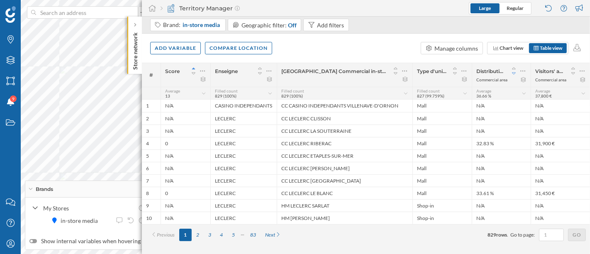
click at [514, 74] on icon at bounding box center [514, 74] width 7 height 6
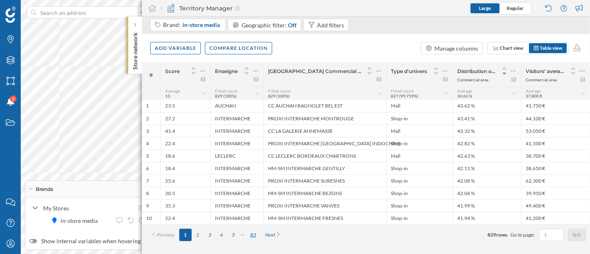
click at [248, 233] on div "83" at bounding box center [253, 235] width 15 height 12
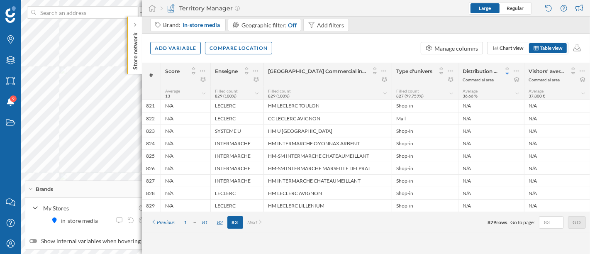
click at [223, 223] on div "82" at bounding box center [220, 222] width 15 height 12
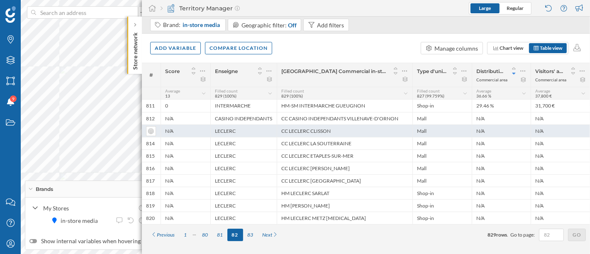
click at [338, 133] on div "CC LECLERC CLISSON" at bounding box center [345, 131] width 136 height 12
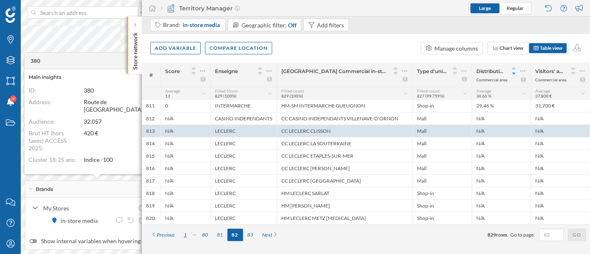
click at [184, 235] on div "1" at bounding box center [185, 235] width 12 height 12
